Goal: Check status: Check status

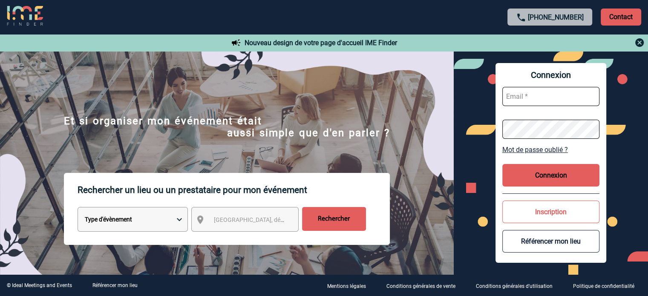
type input "jjandaux@ime-groupe.com"
click at [552, 182] on button "Connexion" at bounding box center [550, 175] width 97 height 23
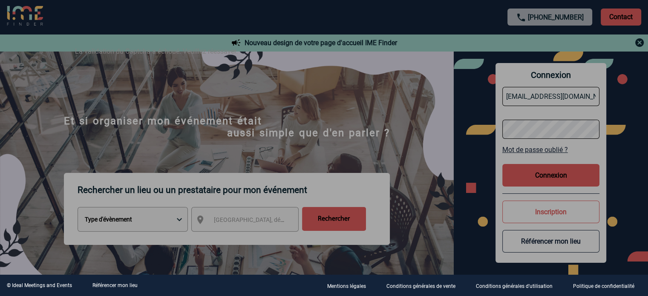
click at [476, 116] on div at bounding box center [324, 148] width 648 height 296
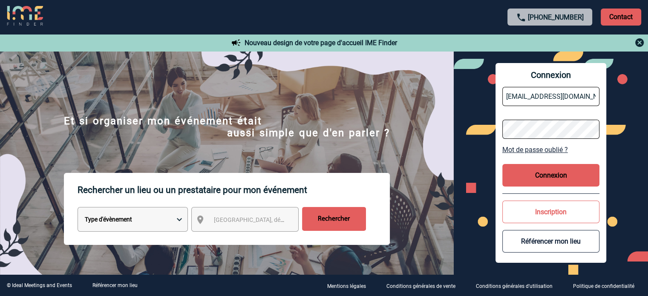
click at [510, 179] on button "Connexion" at bounding box center [550, 175] width 97 height 23
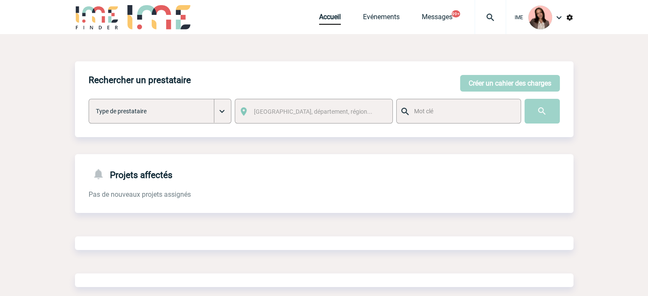
click at [492, 20] on img at bounding box center [490, 17] width 31 height 10
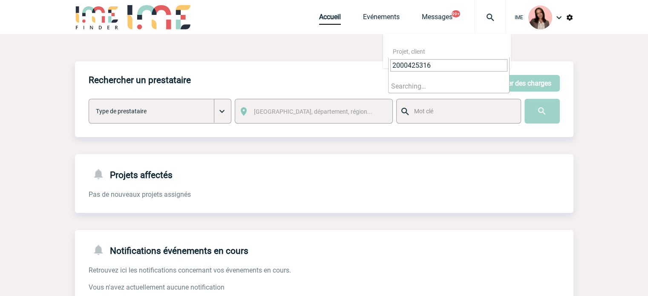
type input "2000425316"
select select "24817"
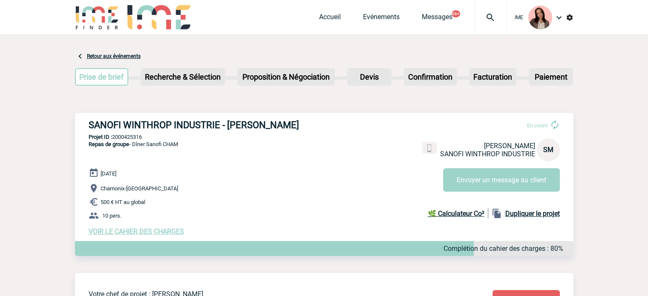
click at [494, 16] on img at bounding box center [490, 17] width 31 height 10
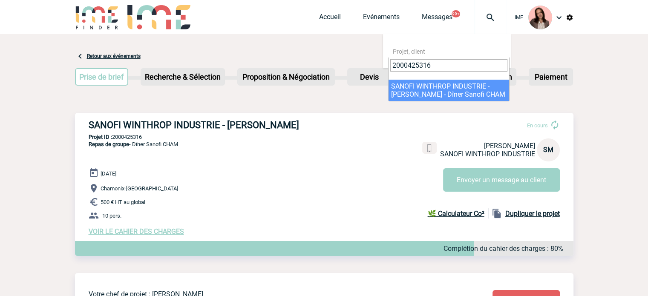
type input "2000425316"
select select "24817"
